Goal: Use online tool/utility: Utilize a website feature to perform a specific function

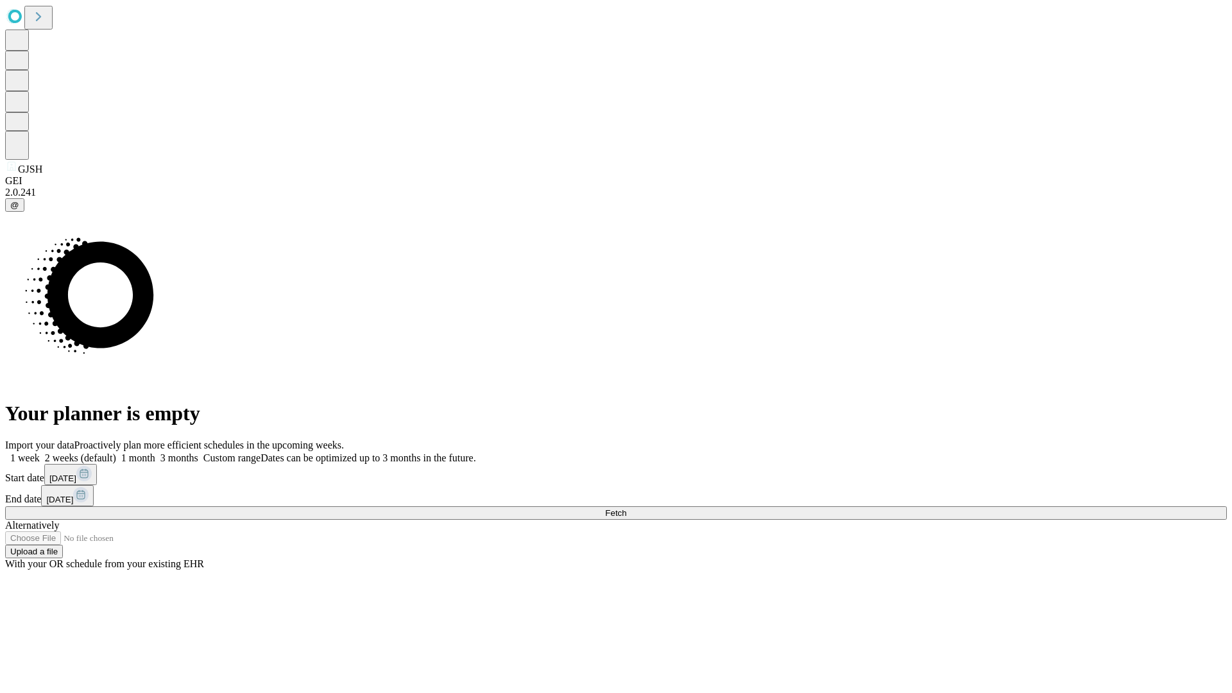
click at [626, 508] on span "Fetch" at bounding box center [615, 513] width 21 height 10
